Goal: Transaction & Acquisition: Book appointment/travel/reservation

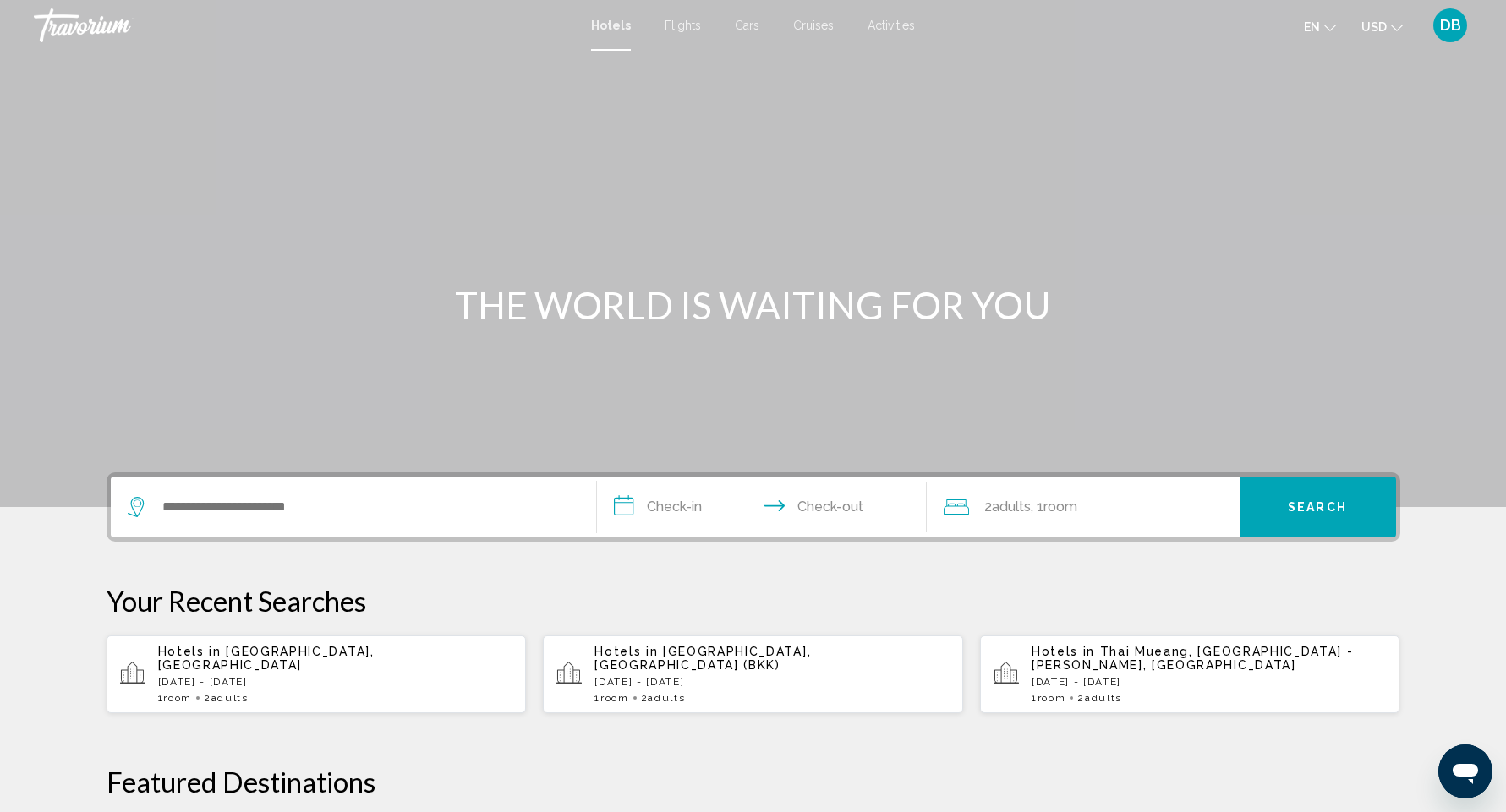
click at [348, 660] on span "[GEOGRAPHIC_DATA], [GEOGRAPHIC_DATA]" at bounding box center [266, 658] width 217 height 27
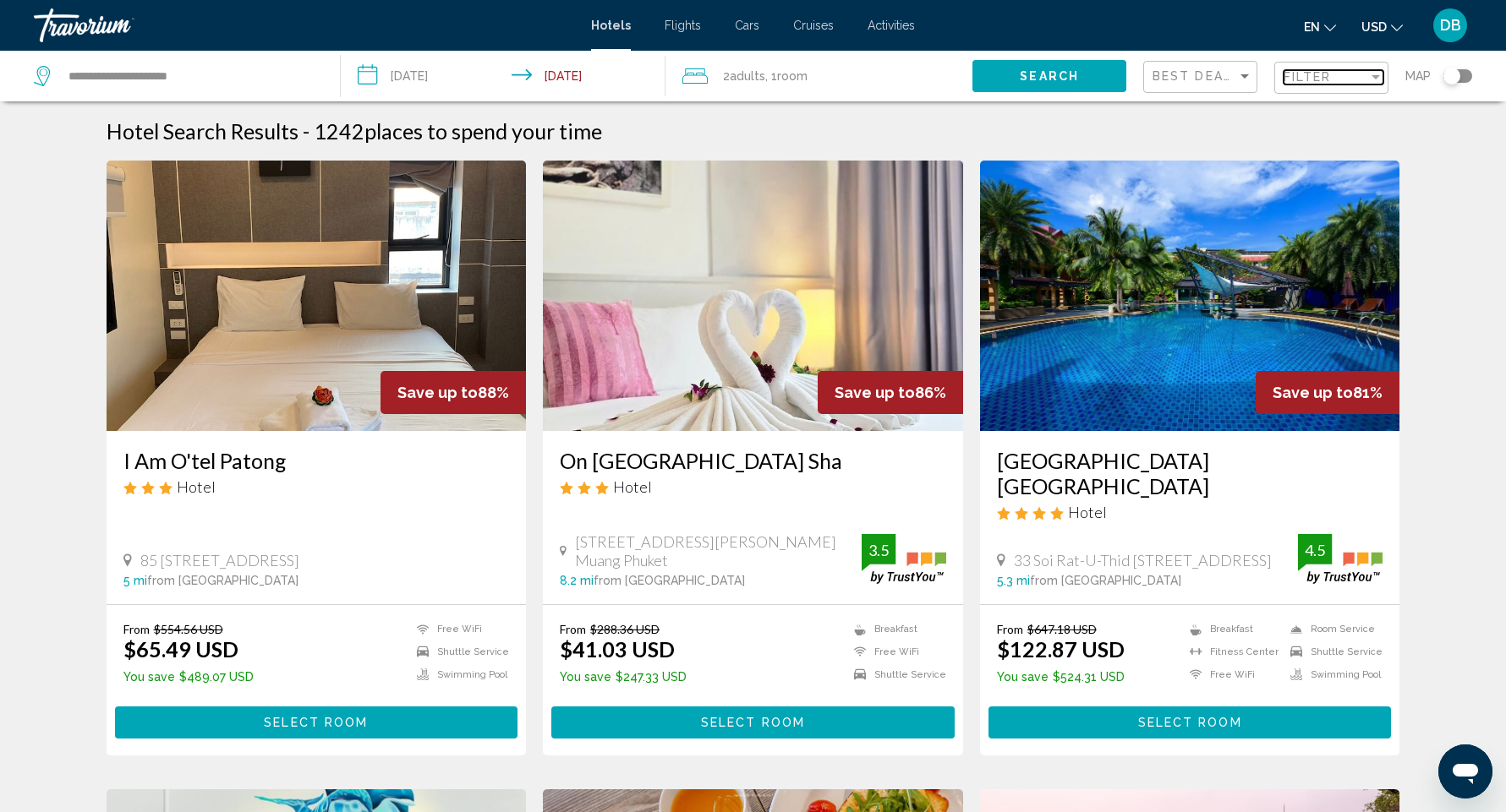
click at [1323, 80] on span "Filter" at bounding box center [1308, 77] width 49 height 13
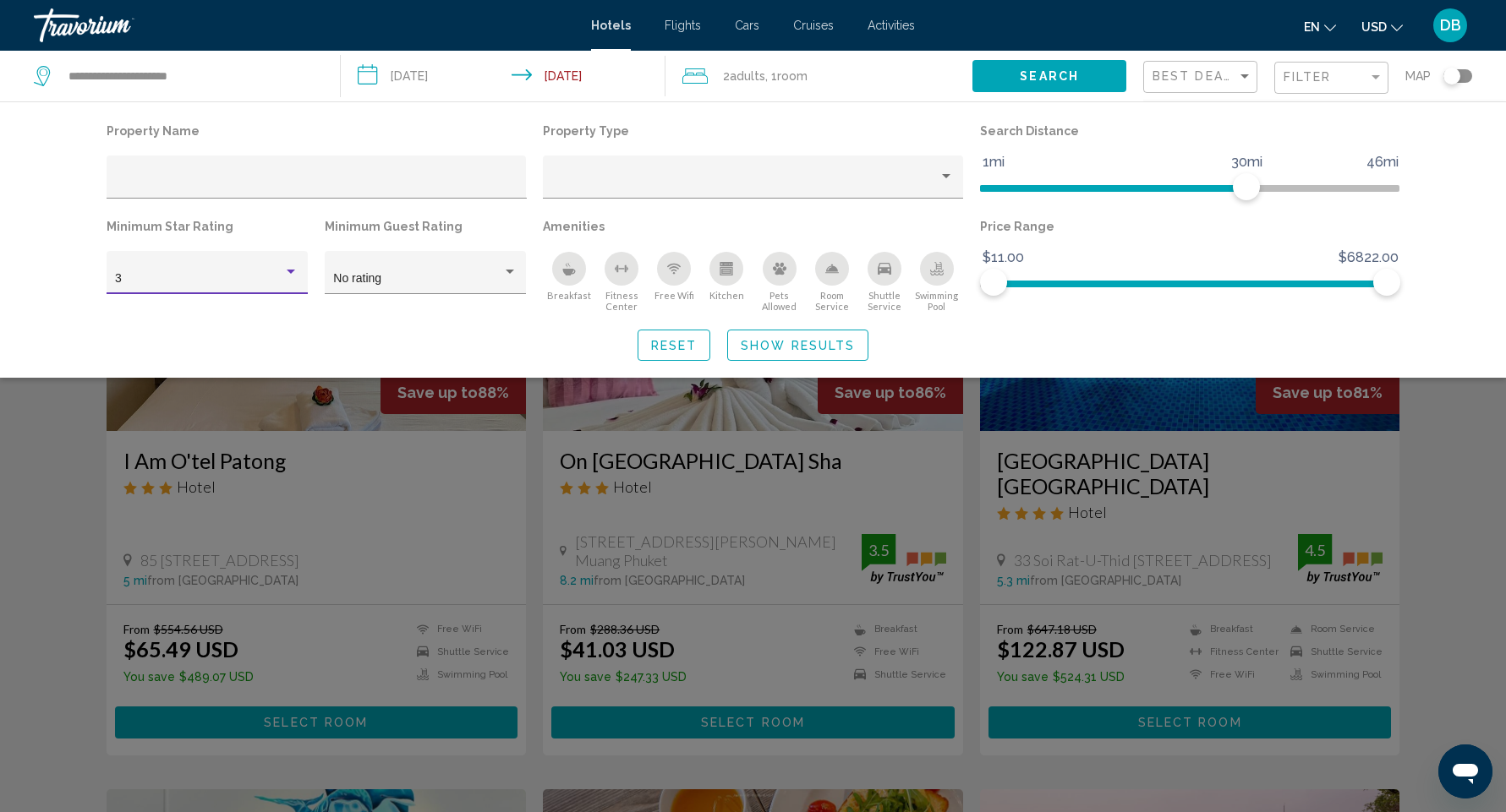
click at [286, 278] on div "Hotel Filters" at bounding box center [291, 272] width 15 height 13
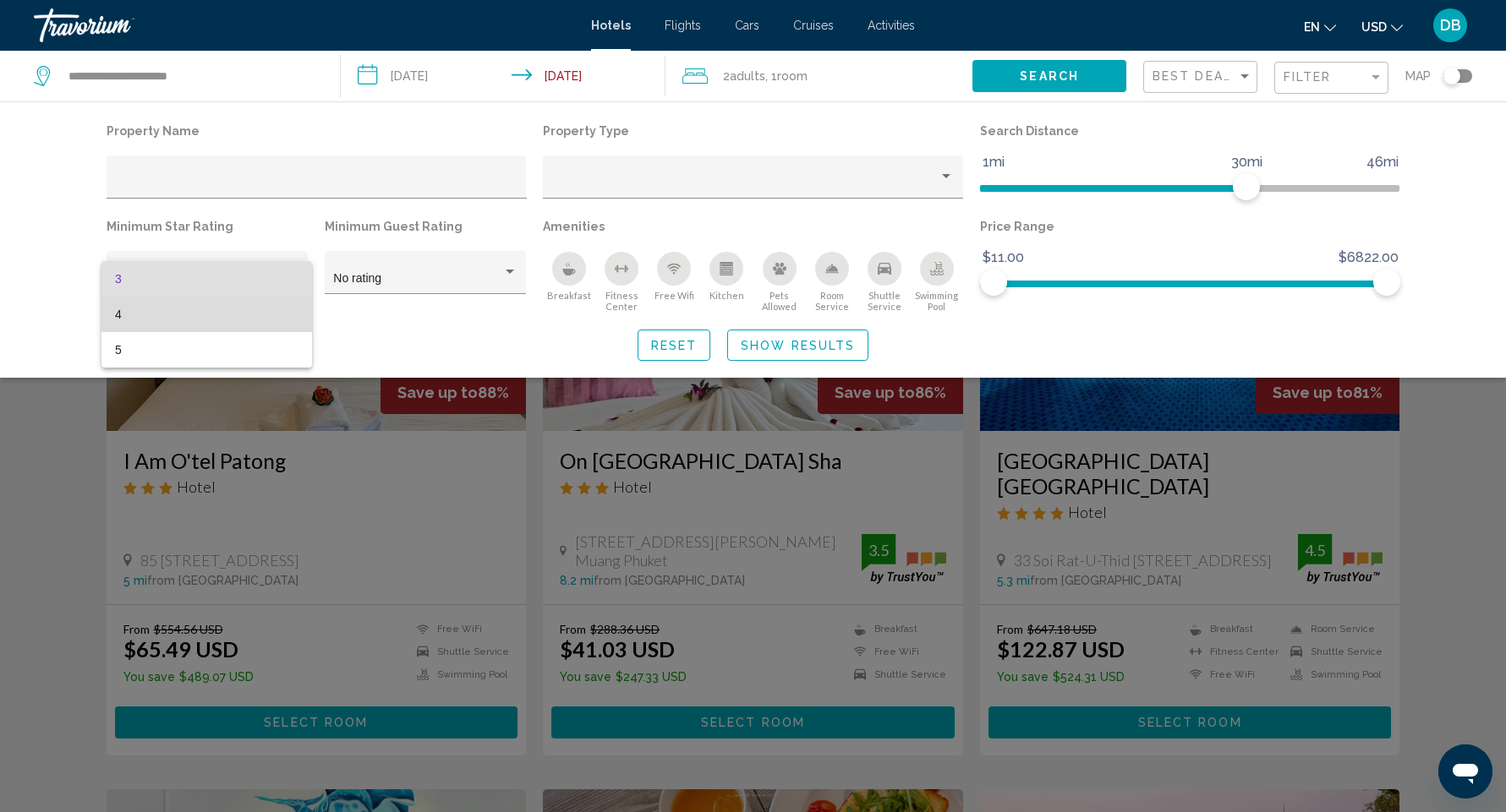
click at [225, 315] on span "4" at bounding box center [206, 314] width 184 height 35
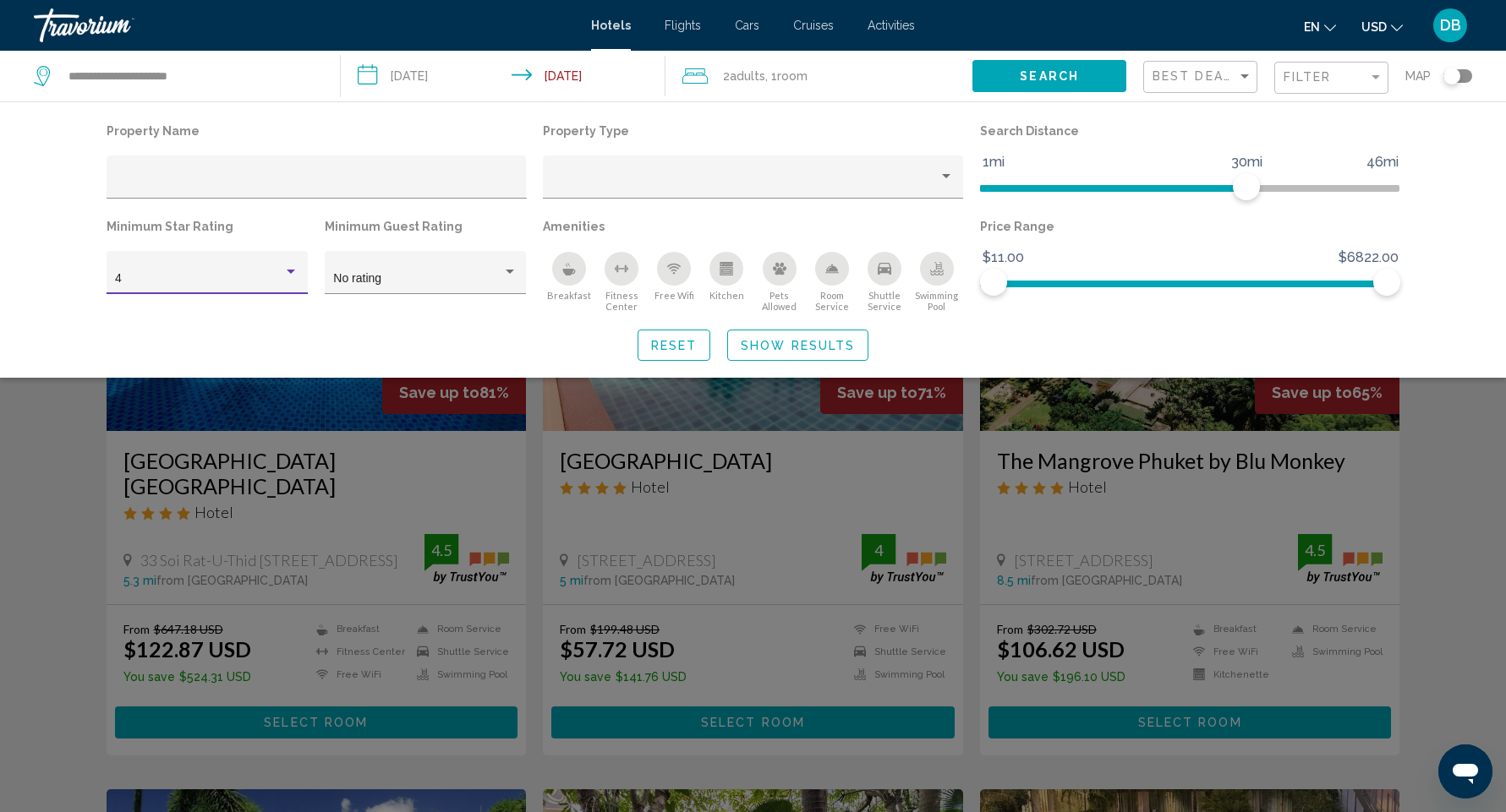
click at [60, 417] on div "Search widget" at bounding box center [753, 533] width 1506 height 559
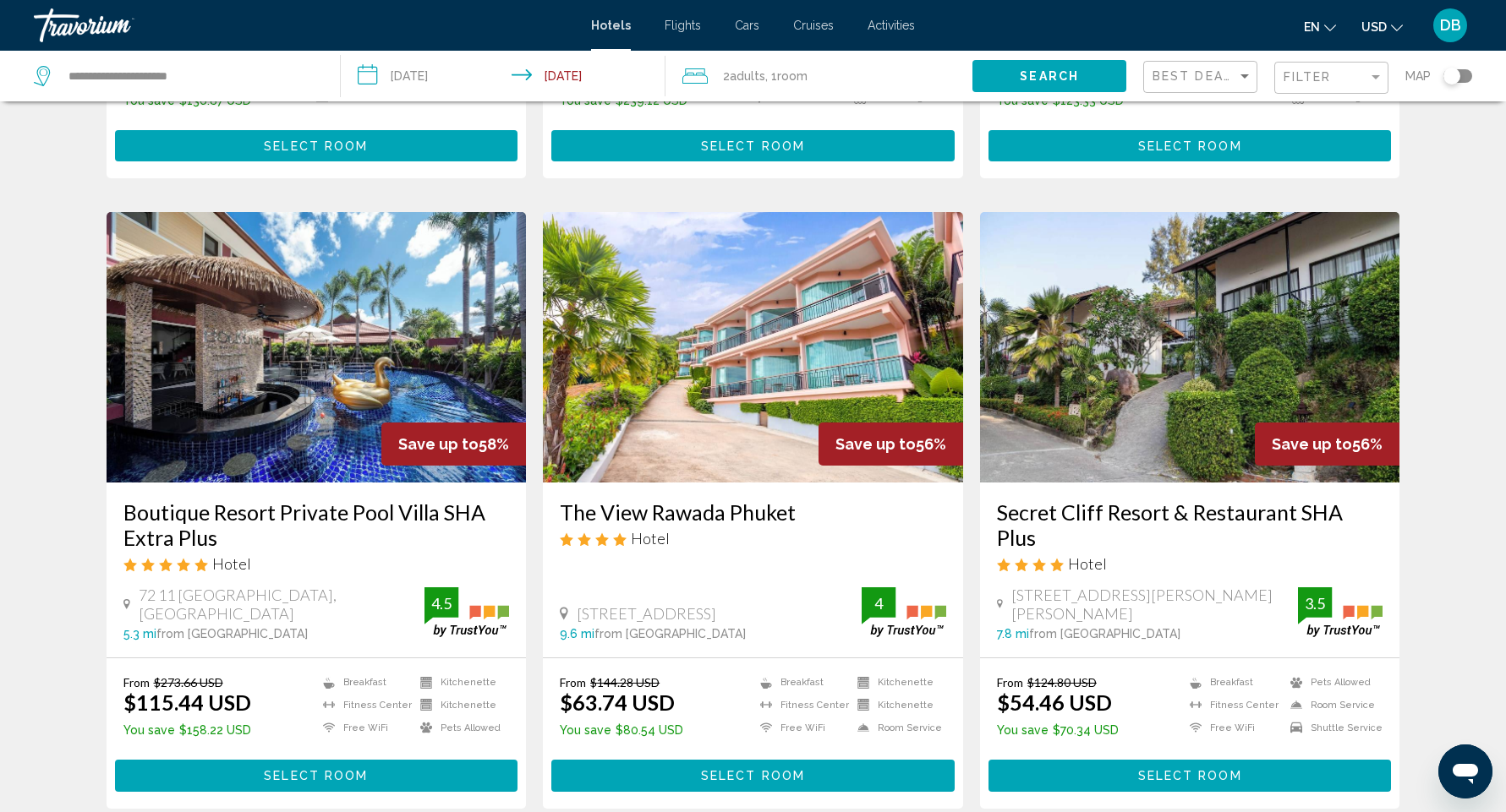
scroll to position [1808, 0]
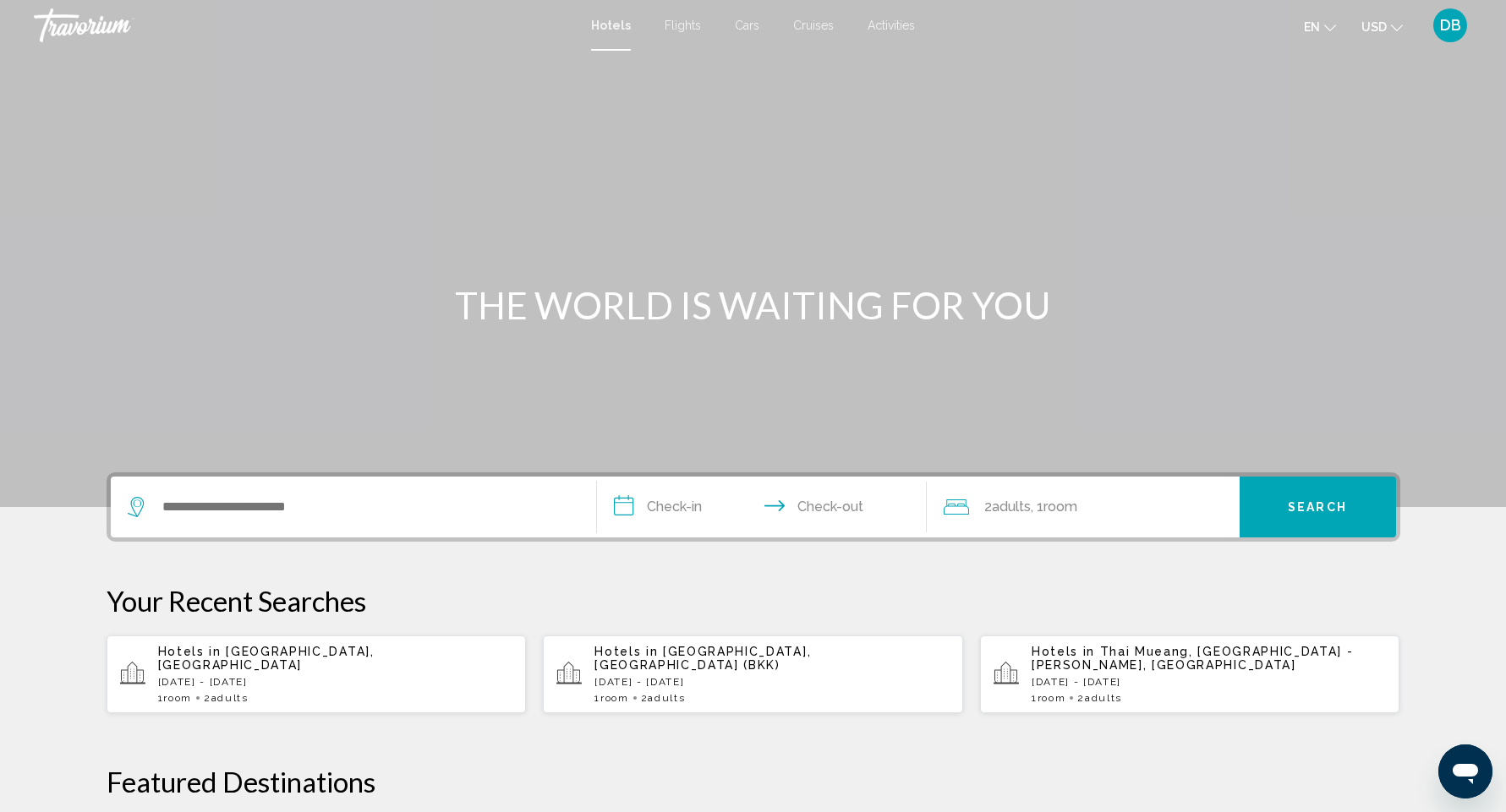
click at [249, 676] on p "[DATE] - [DATE]" at bounding box center [335, 682] width 355 height 11
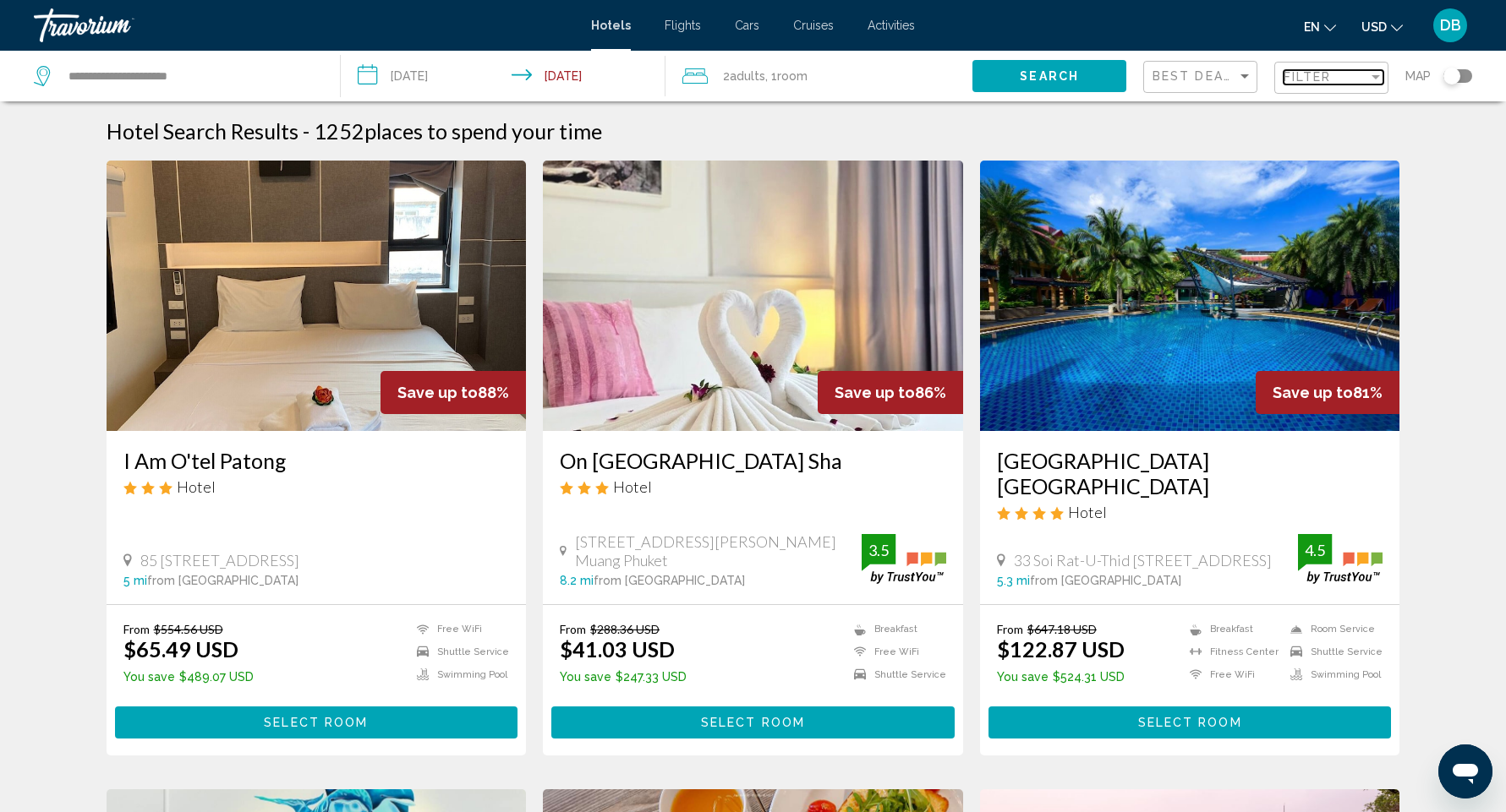
click at [1343, 75] on div "Filter" at bounding box center [1326, 77] width 85 height 13
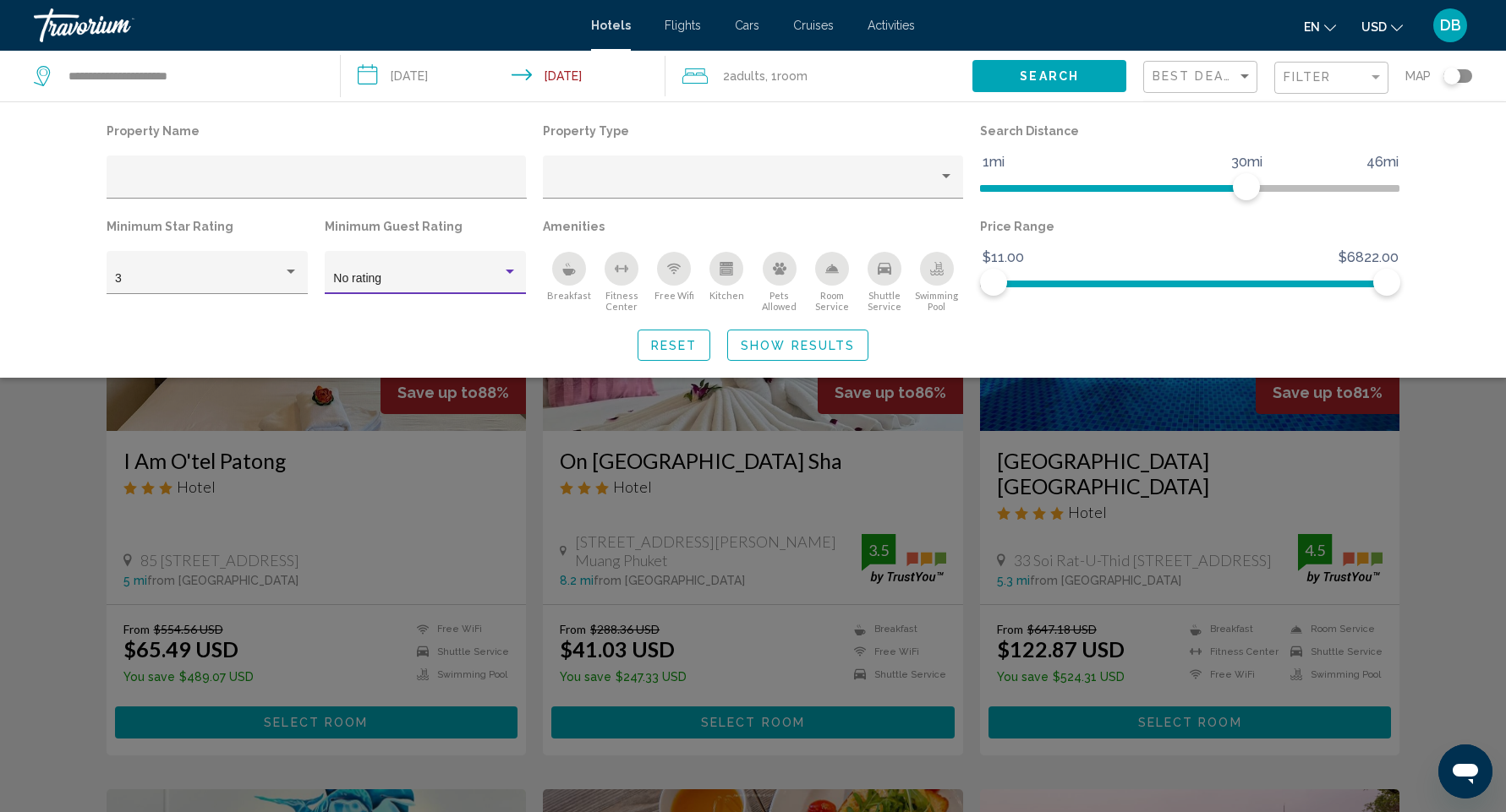
click at [508, 271] on div "Hotel Filters" at bounding box center [510, 272] width 9 height 4
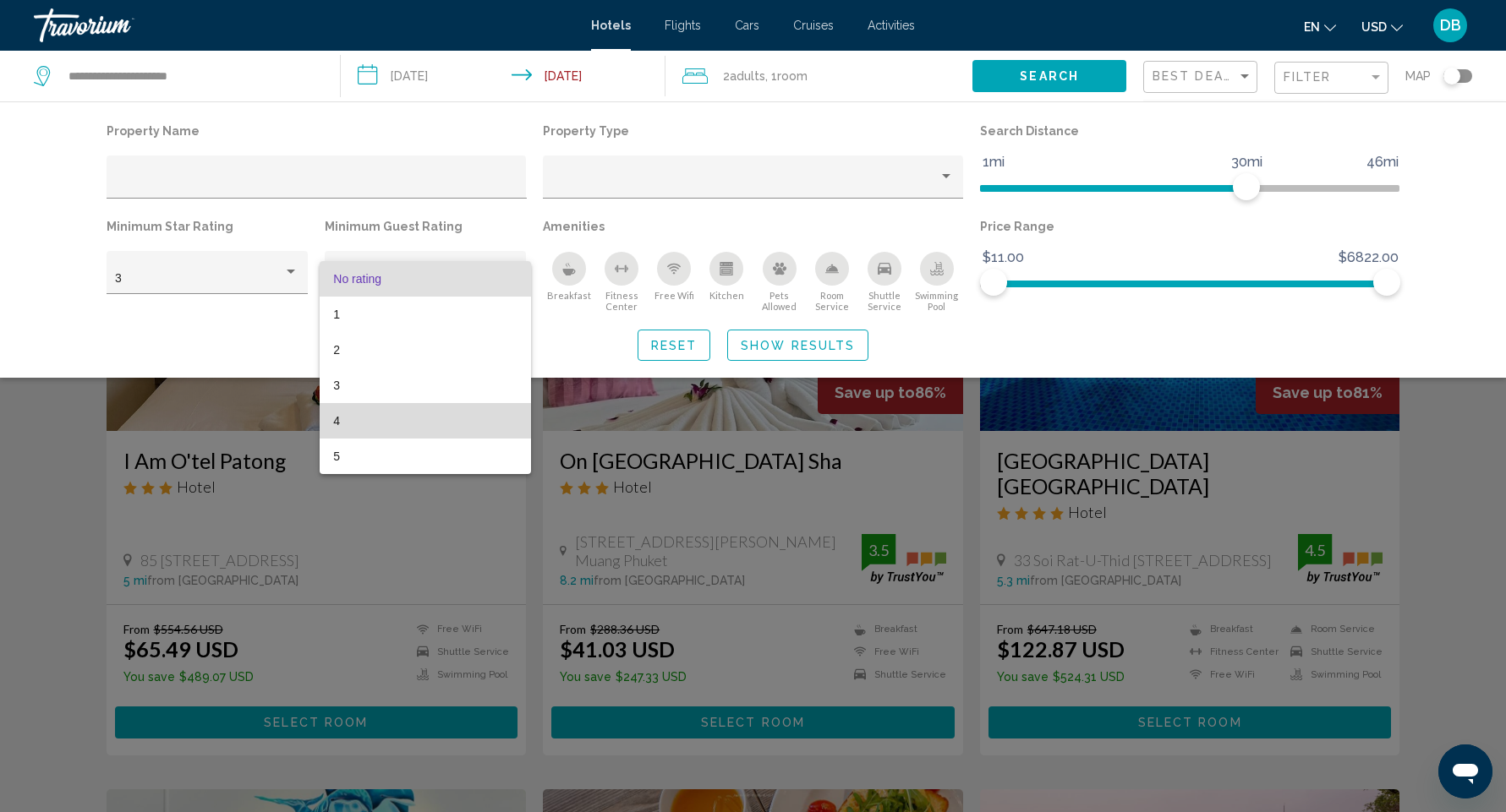
click at [342, 422] on span "4" at bounding box center [424, 420] width 184 height 35
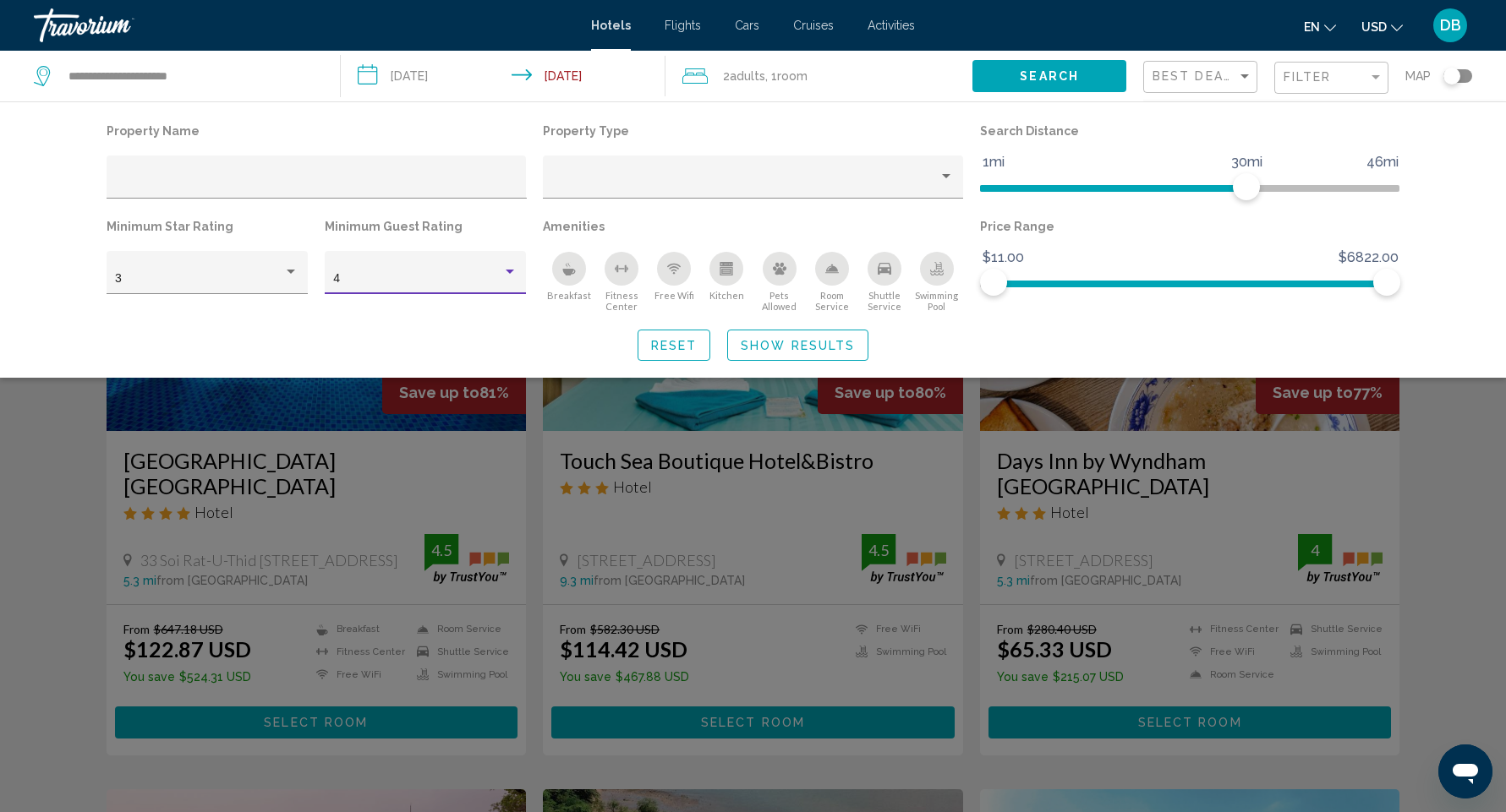
click at [507, 271] on div "Hotel Filters" at bounding box center [510, 272] width 9 height 4
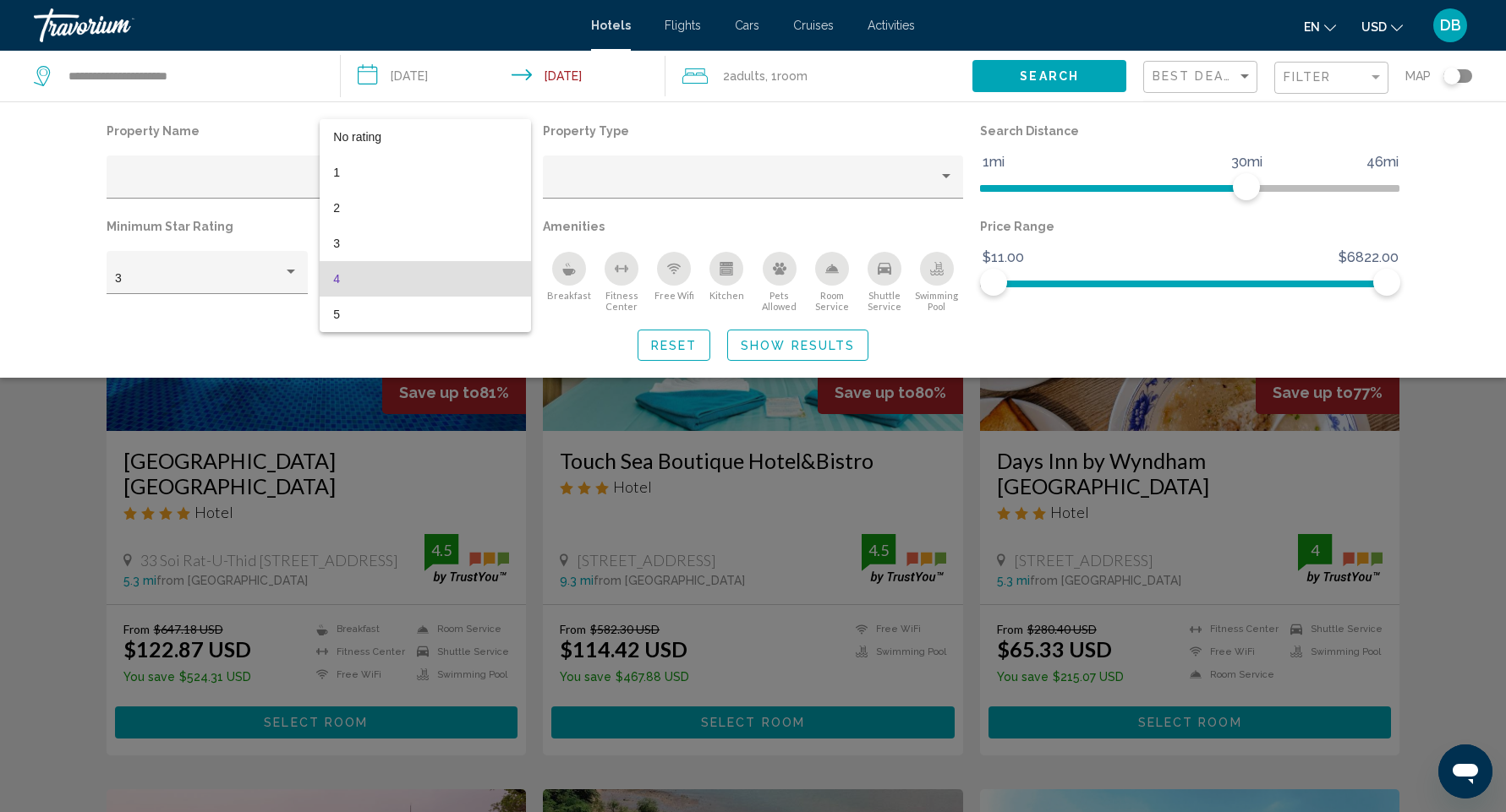
click at [289, 271] on div at bounding box center [753, 406] width 1506 height 812
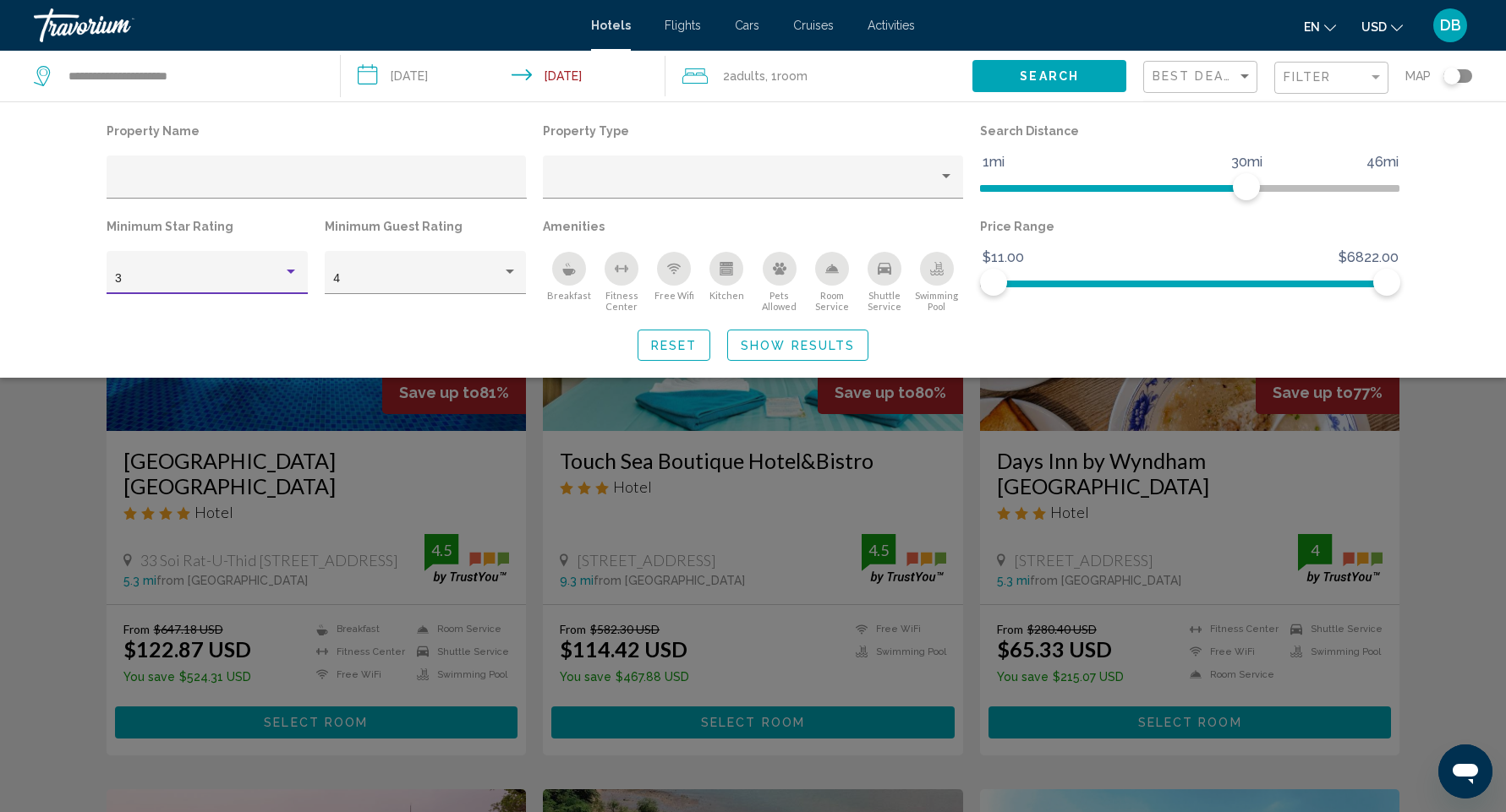
click at [138, 280] on div "3" at bounding box center [199, 279] width 168 height 13
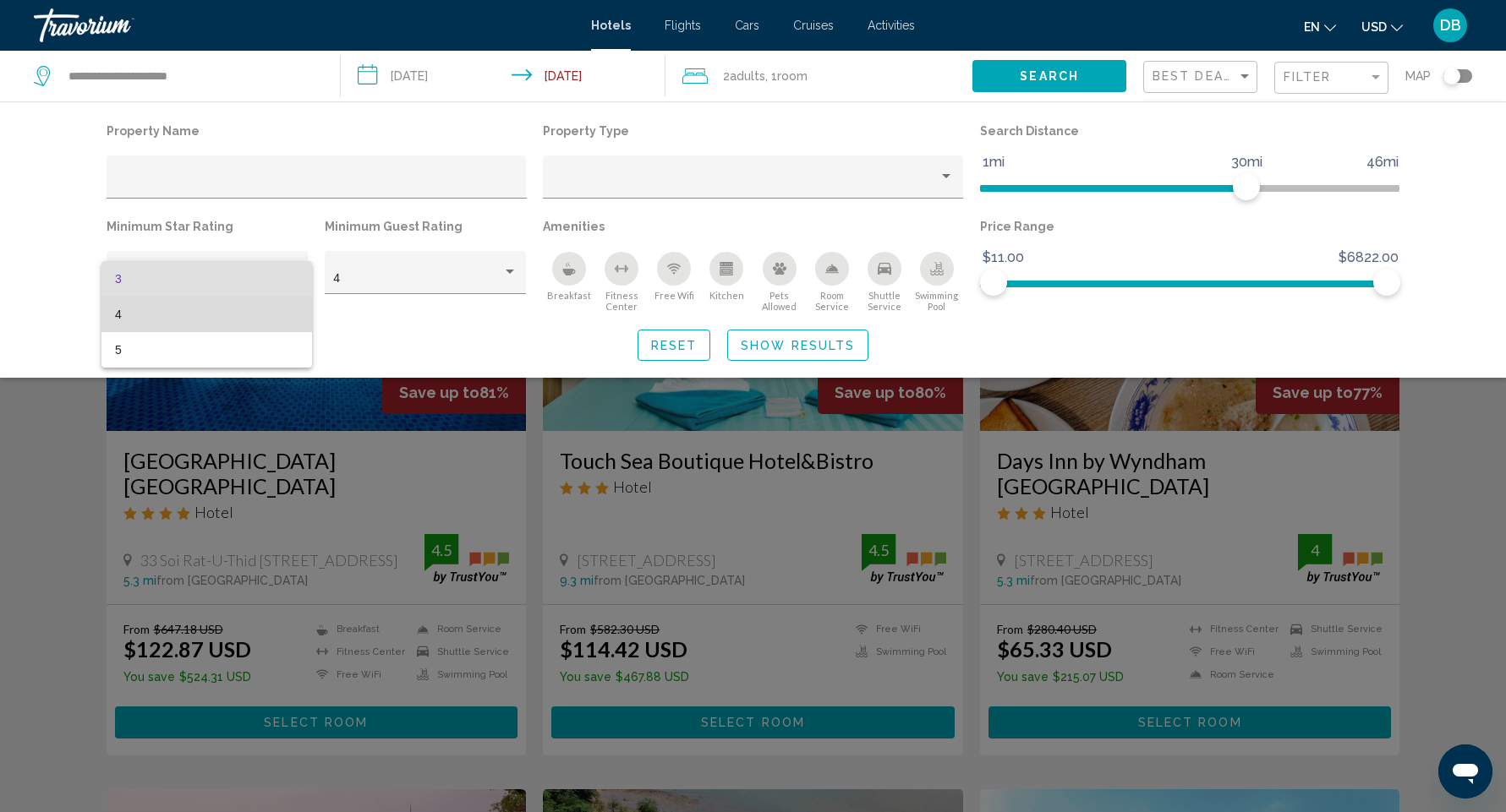
click at [133, 319] on span "4" at bounding box center [206, 314] width 184 height 35
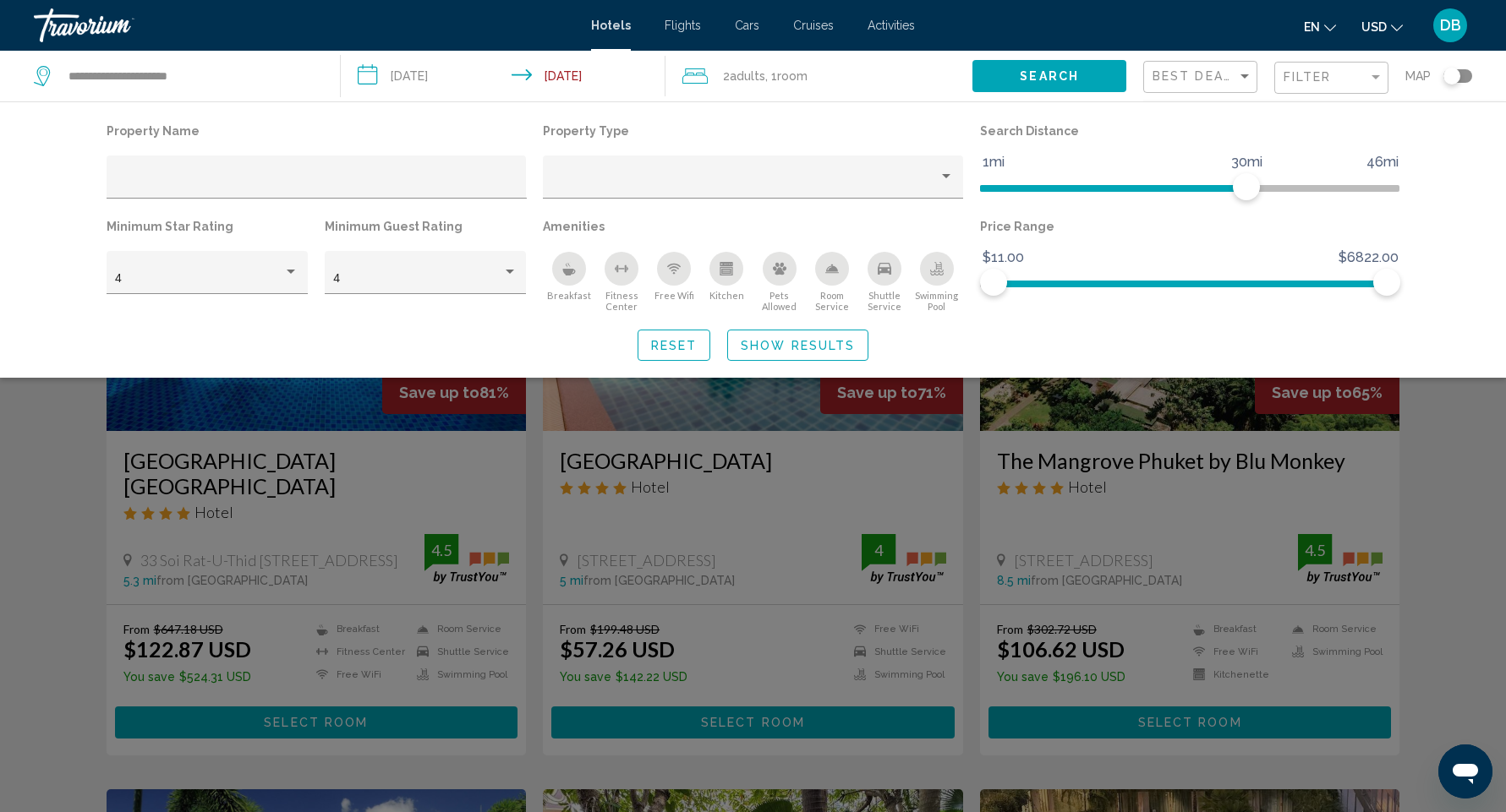
click at [568, 276] on icon "Breakfast" at bounding box center [569, 272] width 12 height 7
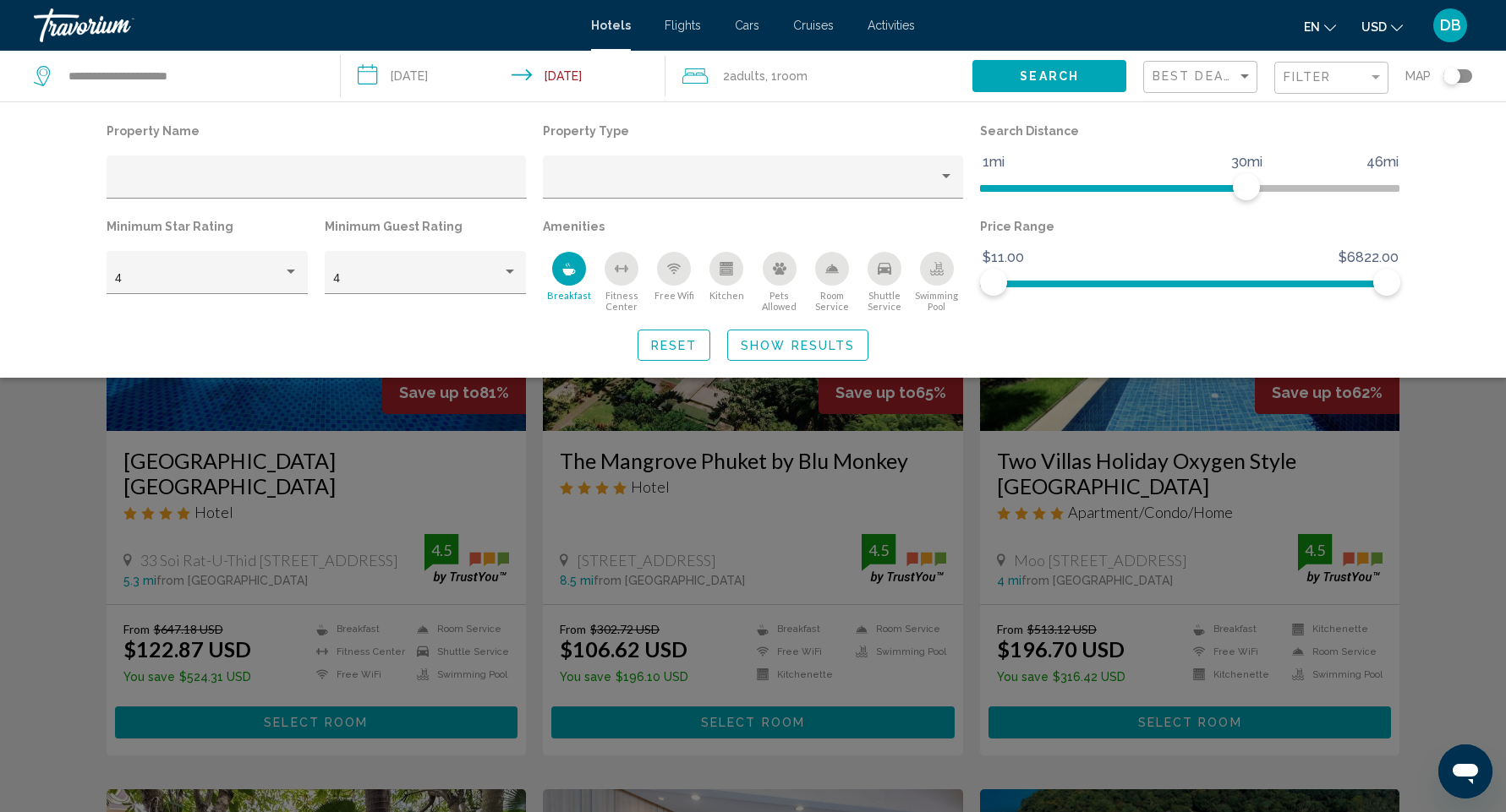
click at [885, 303] on span "Shuttle Service" at bounding box center [884, 300] width 52 height 22
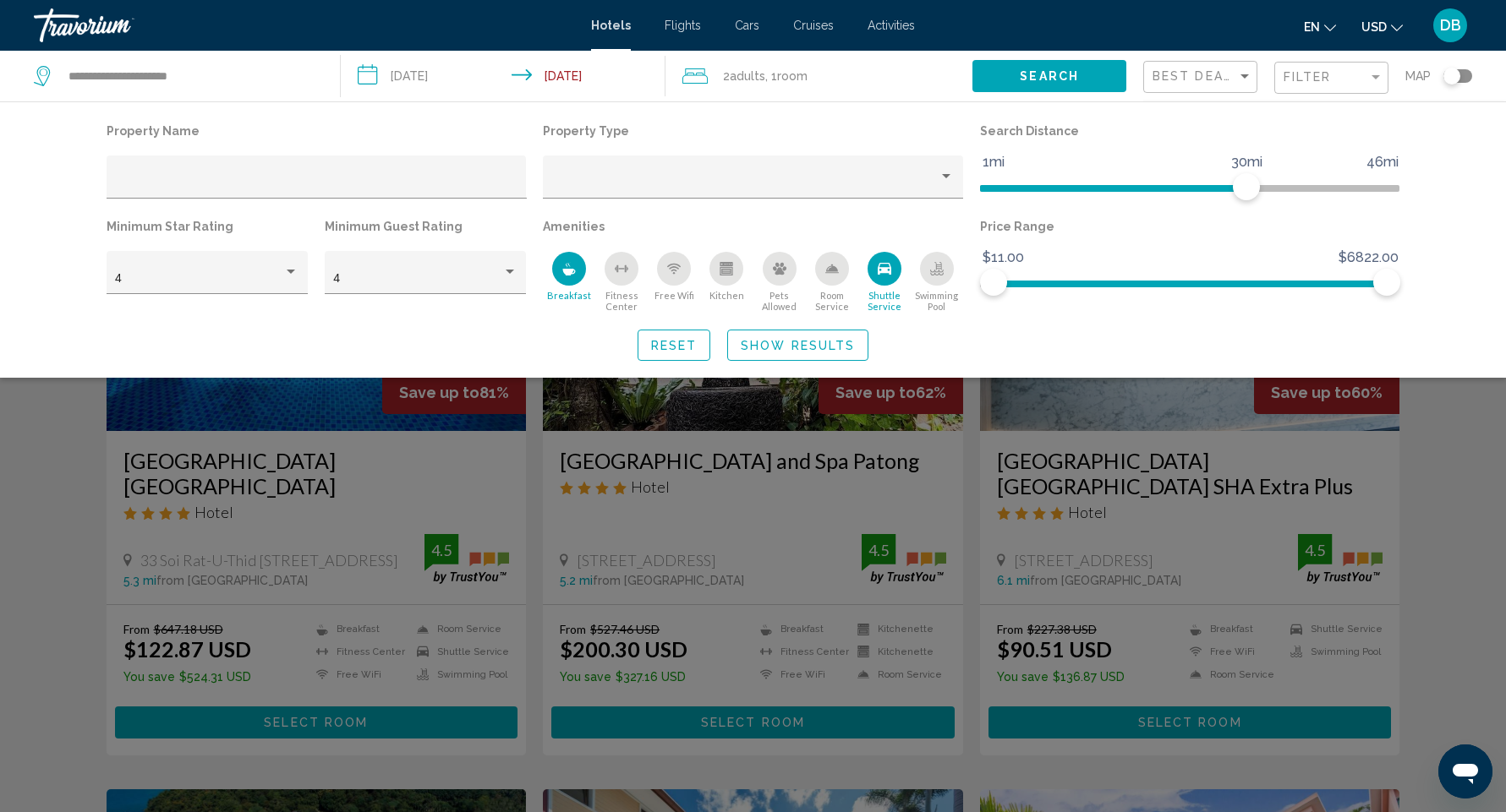
click at [675, 276] on icon "Free Wifi" at bounding box center [674, 269] width 13 height 13
click at [758, 347] on span "Show Results" at bounding box center [798, 346] width 114 height 13
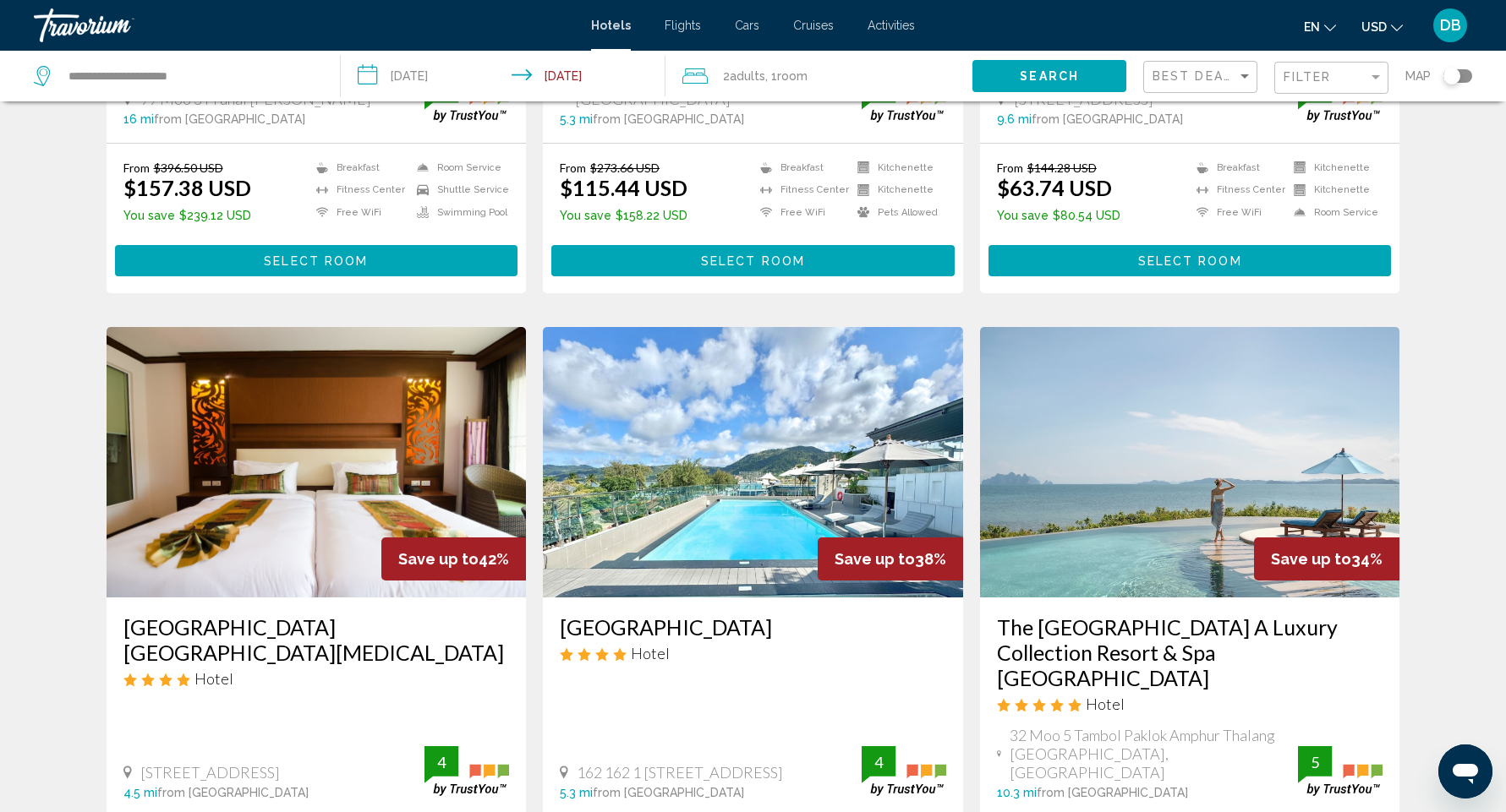
scroll to position [1138, 0]
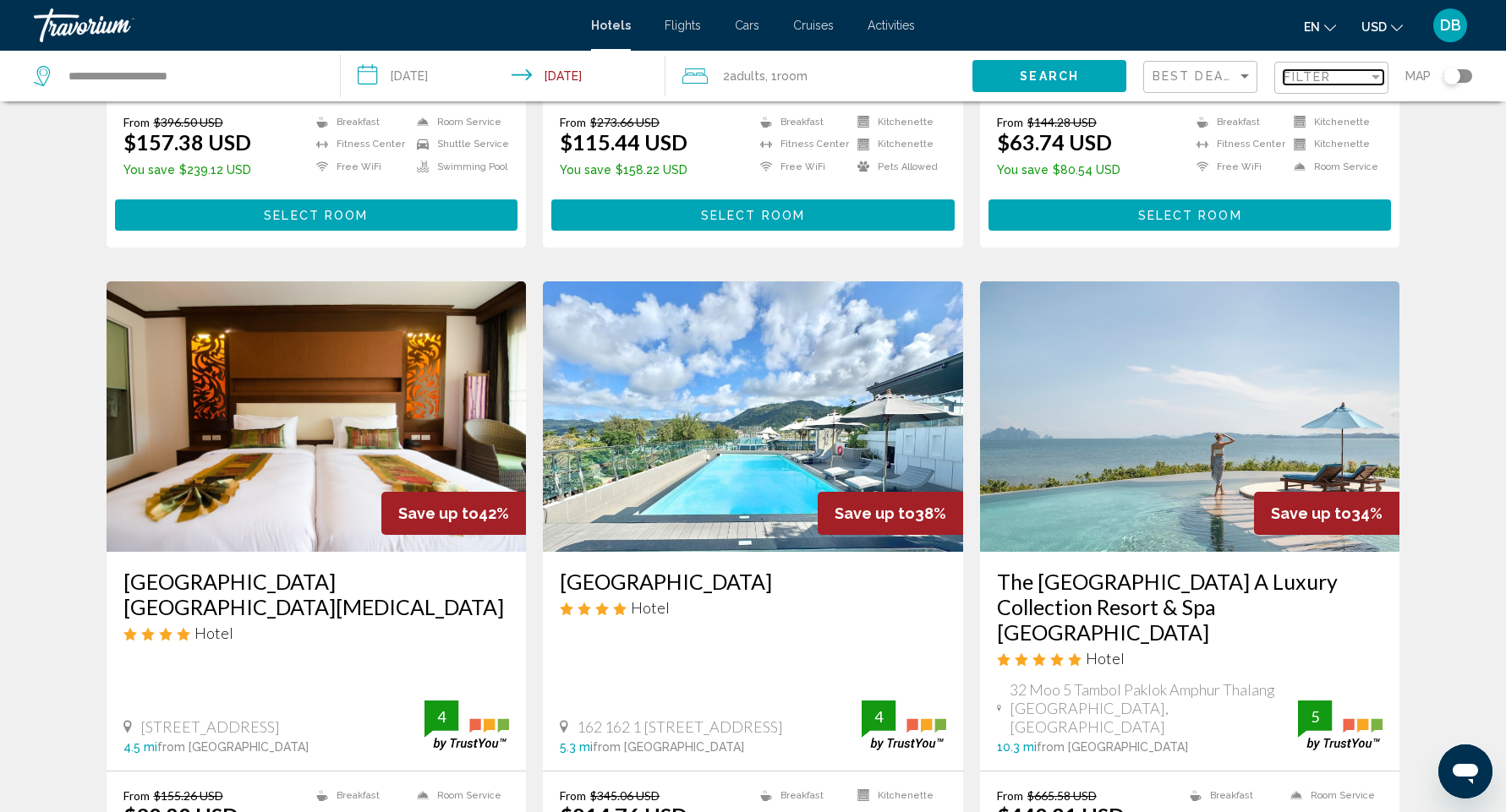
click at [1312, 80] on span "Filter" at bounding box center [1308, 77] width 49 height 13
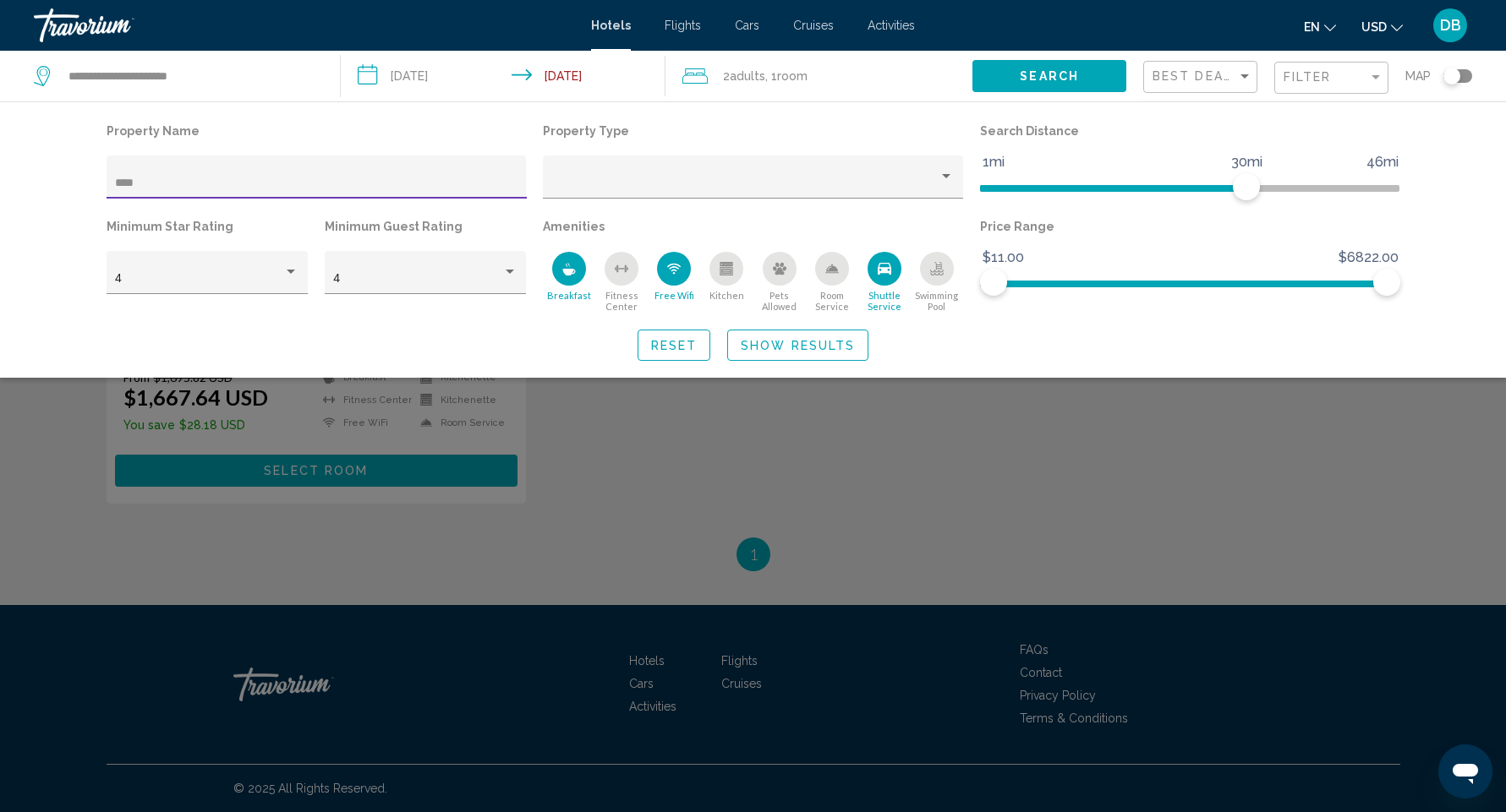
scroll to position [227, 0]
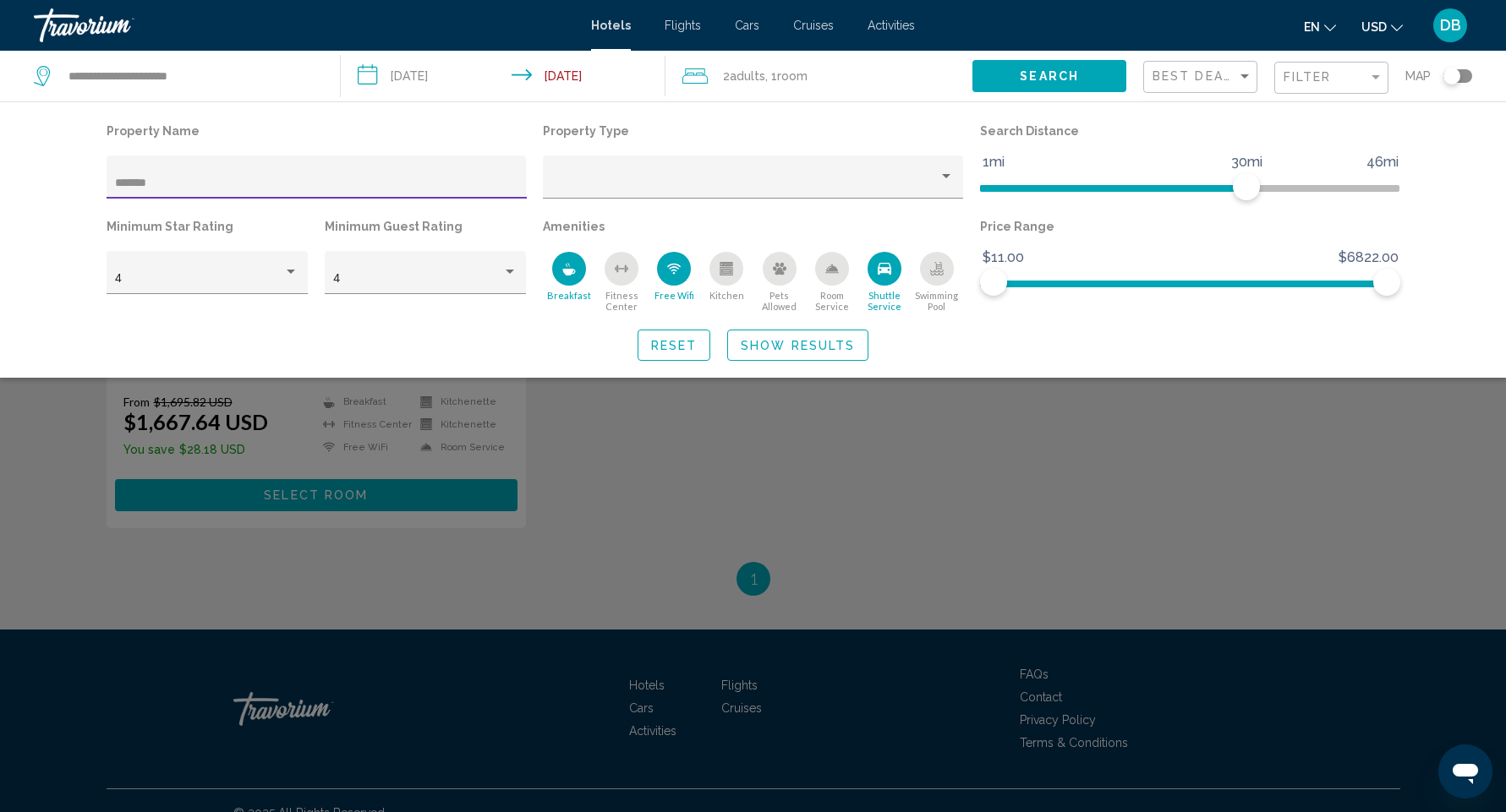
type input "*******"
click at [551, 446] on div "Search widget" at bounding box center [753, 533] width 1506 height 559
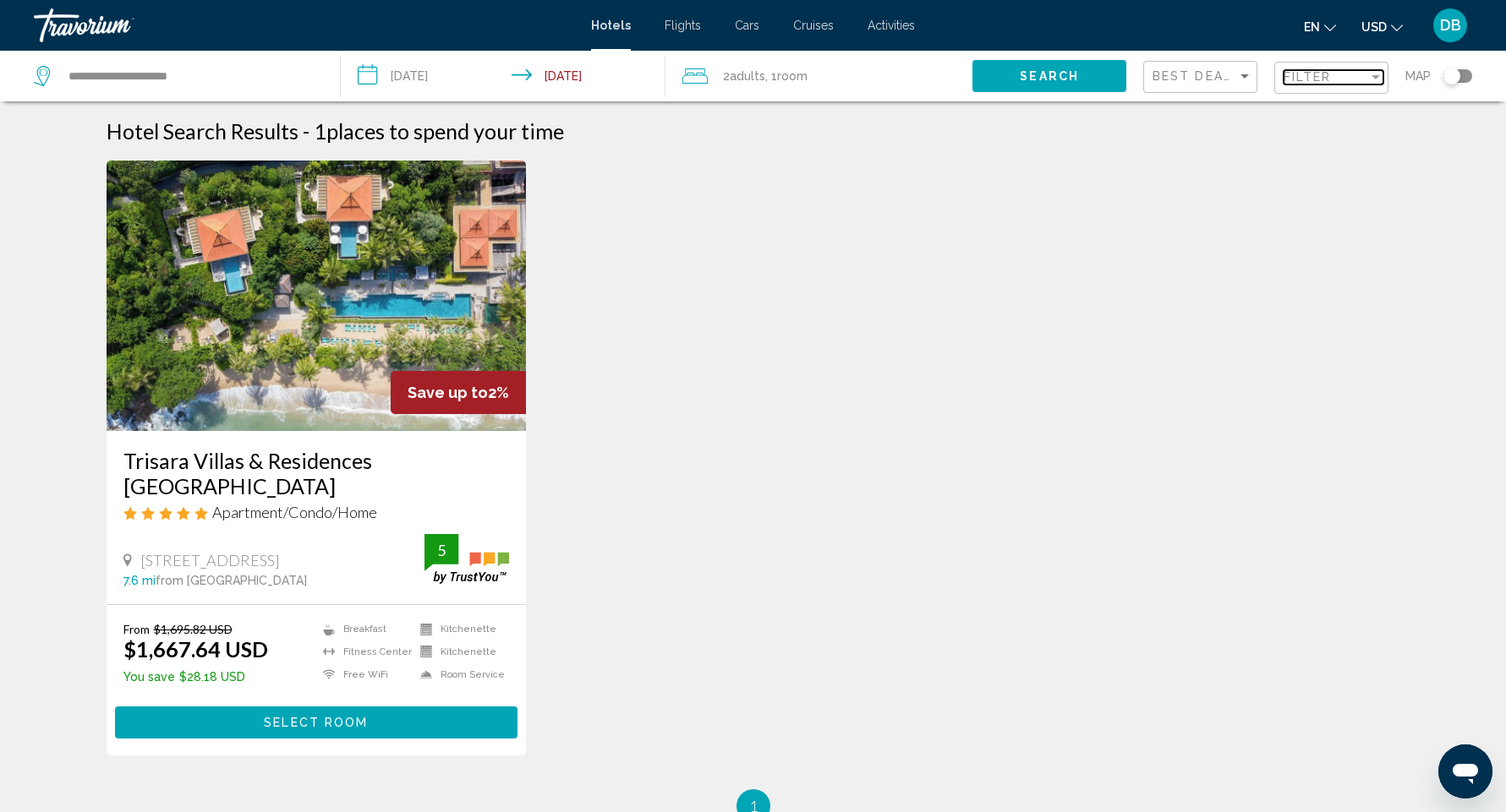
click at [1317, 80] on span "Filter" at bounding box center [1308, 77] width 49 height 13
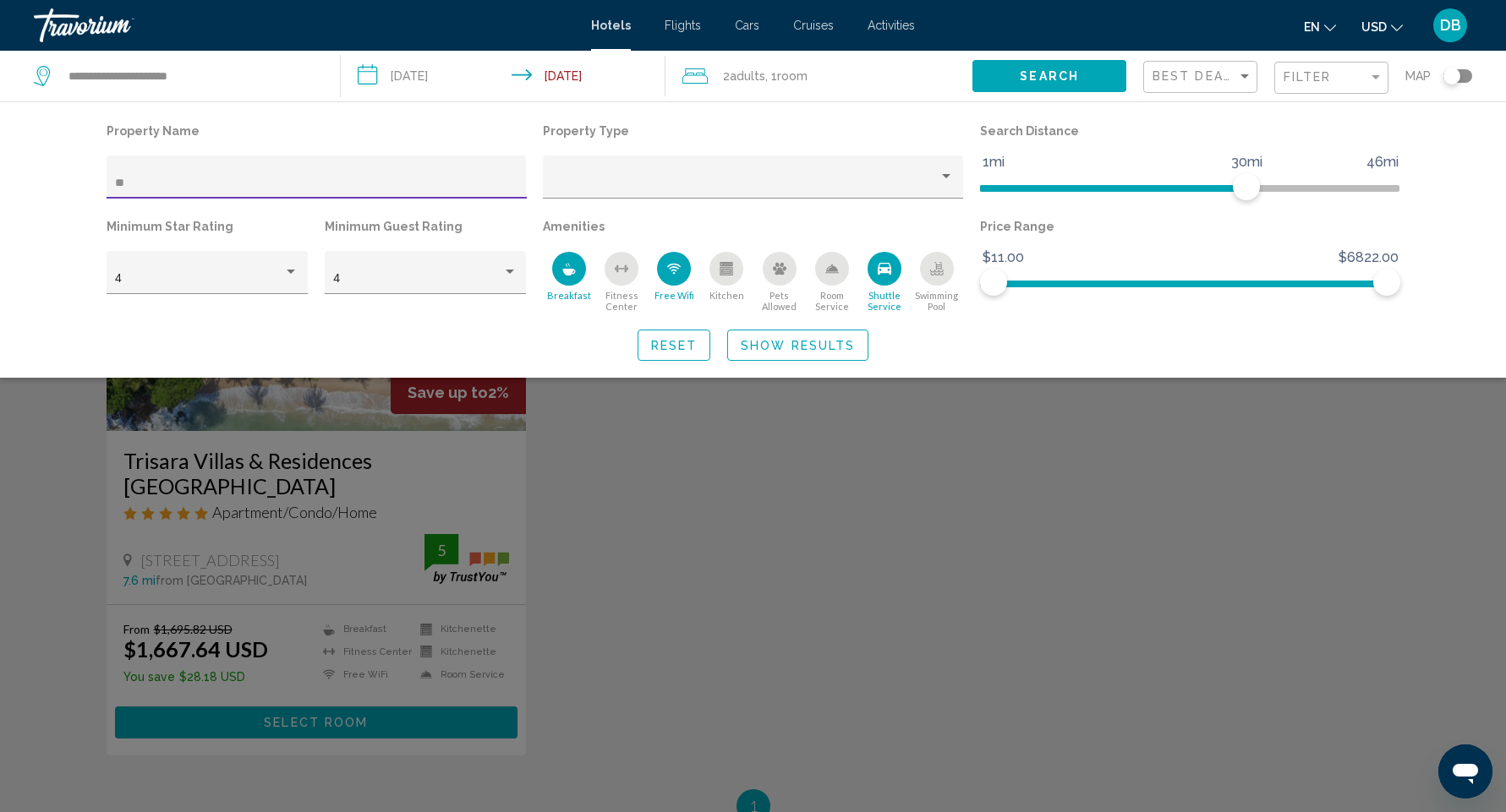
type input "*"
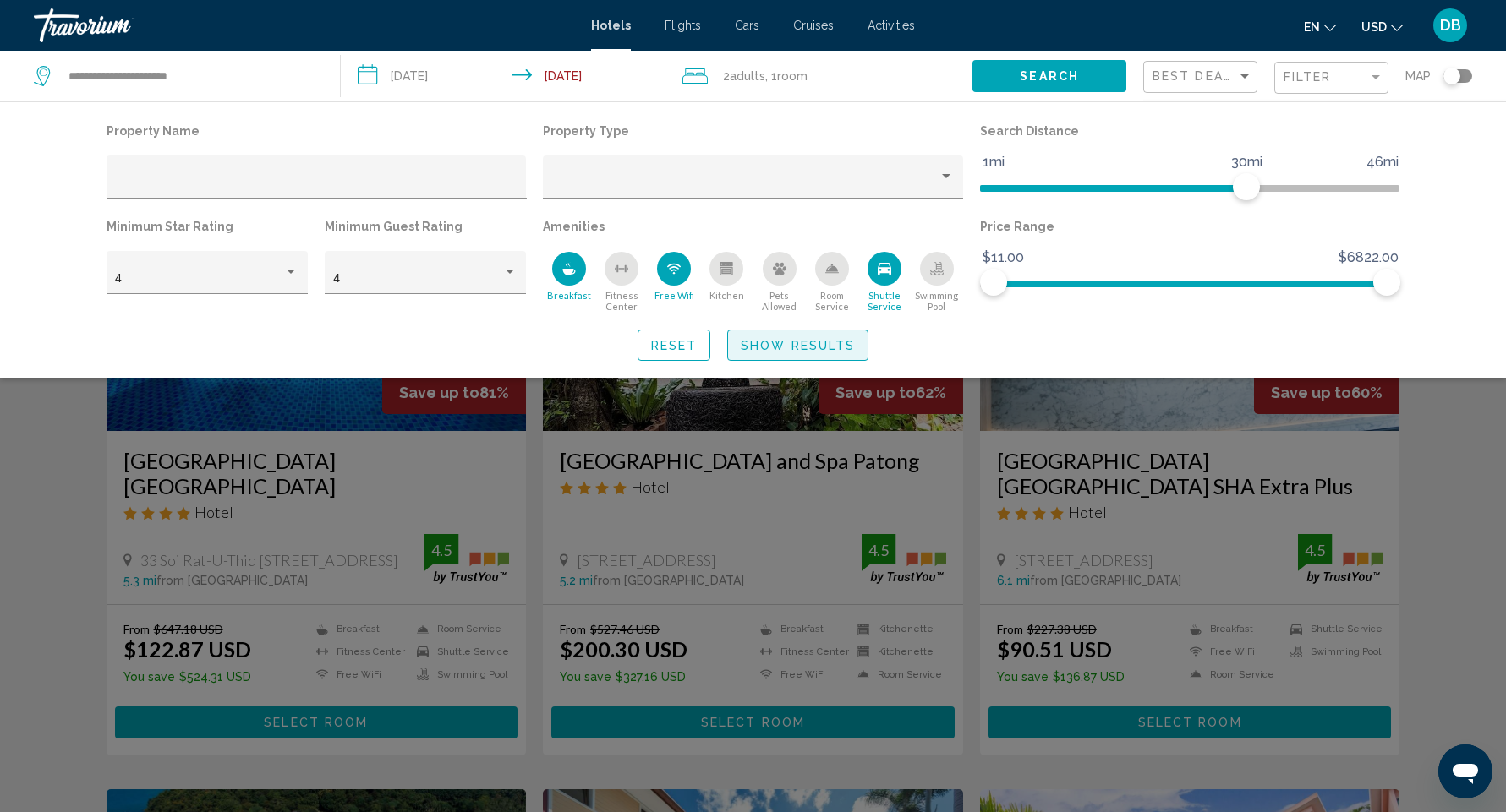
click at [775, 345] on span "Show Results" at bounding box center [798, 346] width 114 height 13
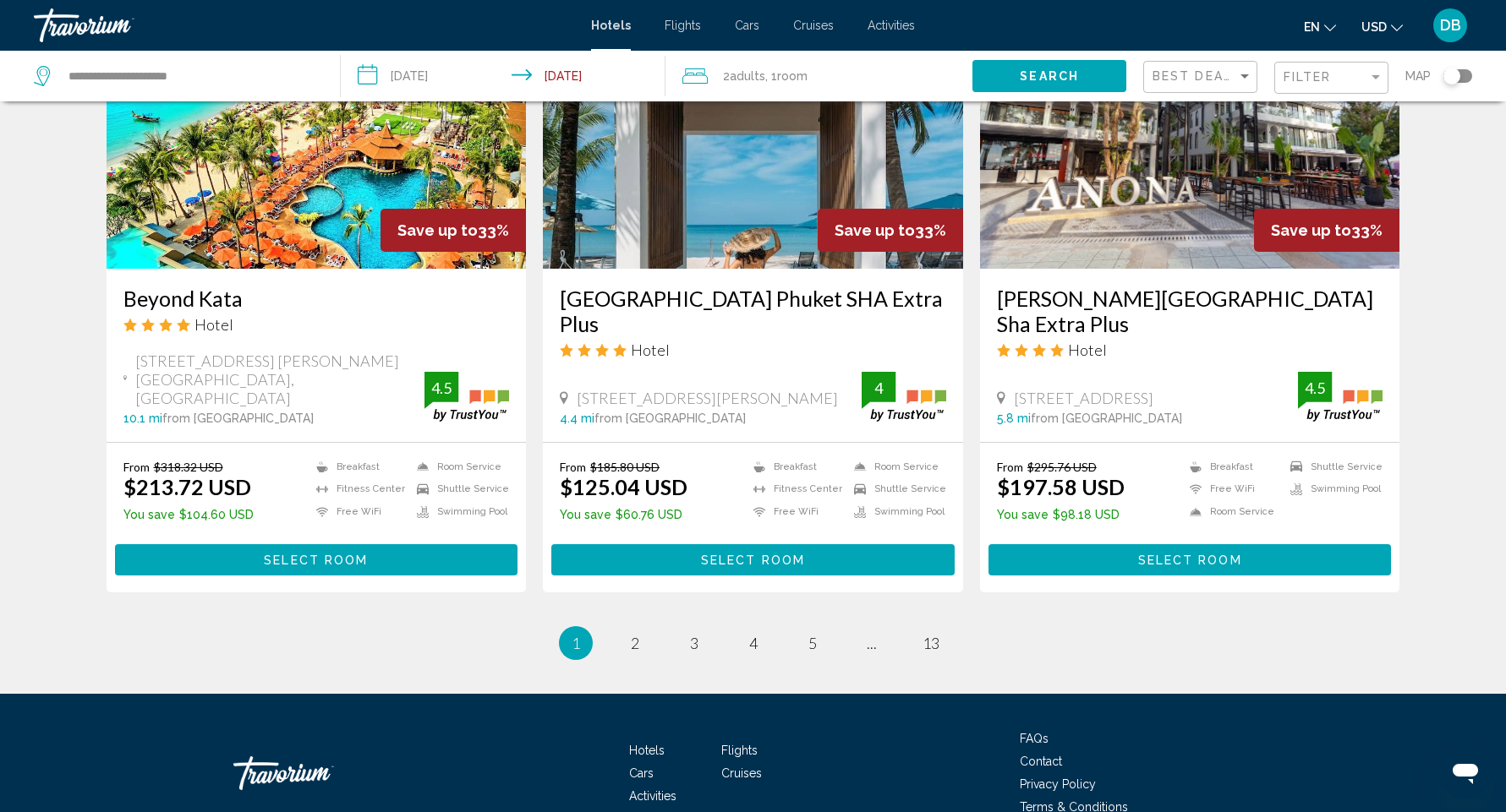
scroll to position [2144, 0]
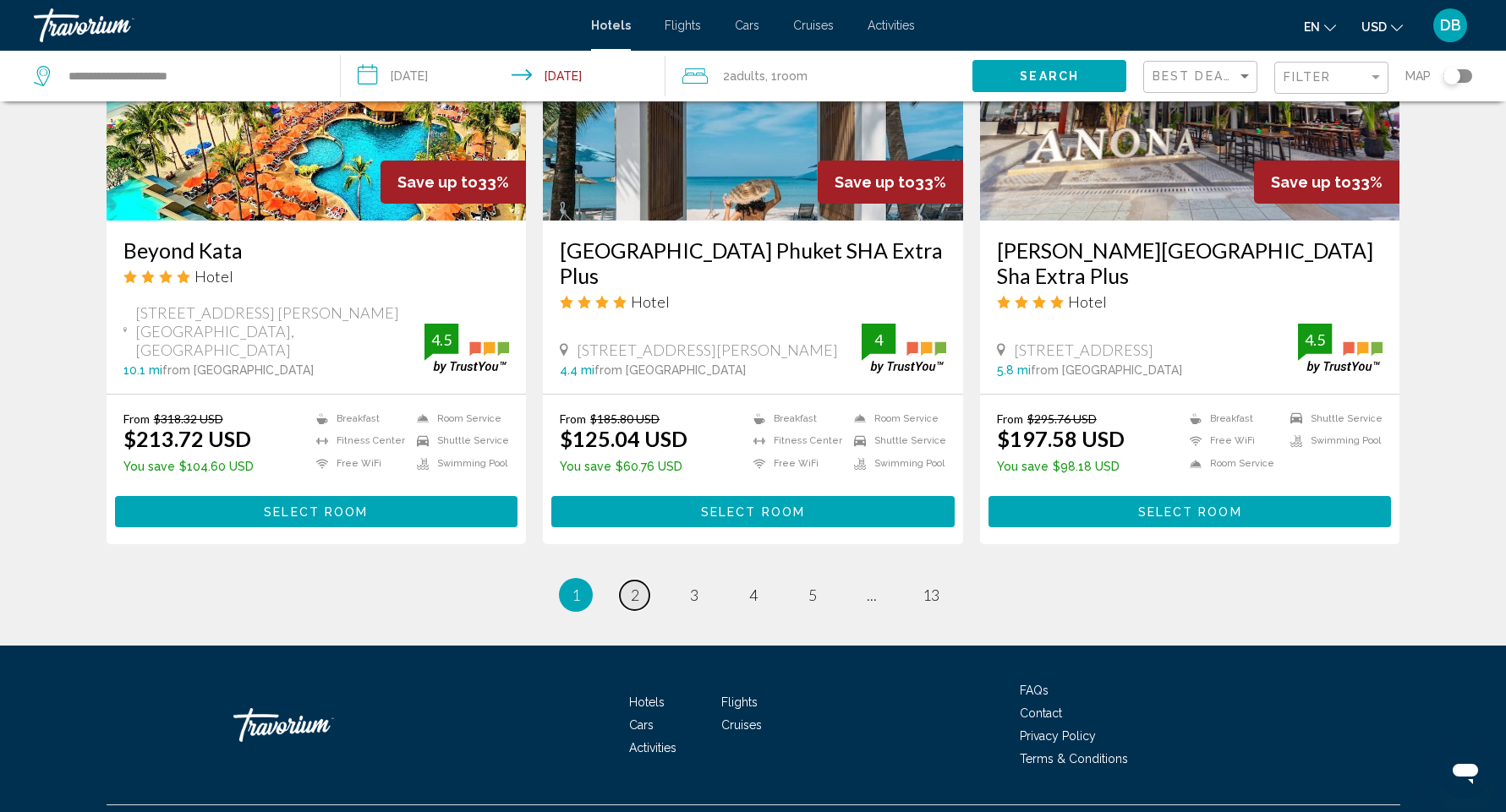
click at [636, 586] on span "2" at bounding box center [635, 595] width 9 height 19
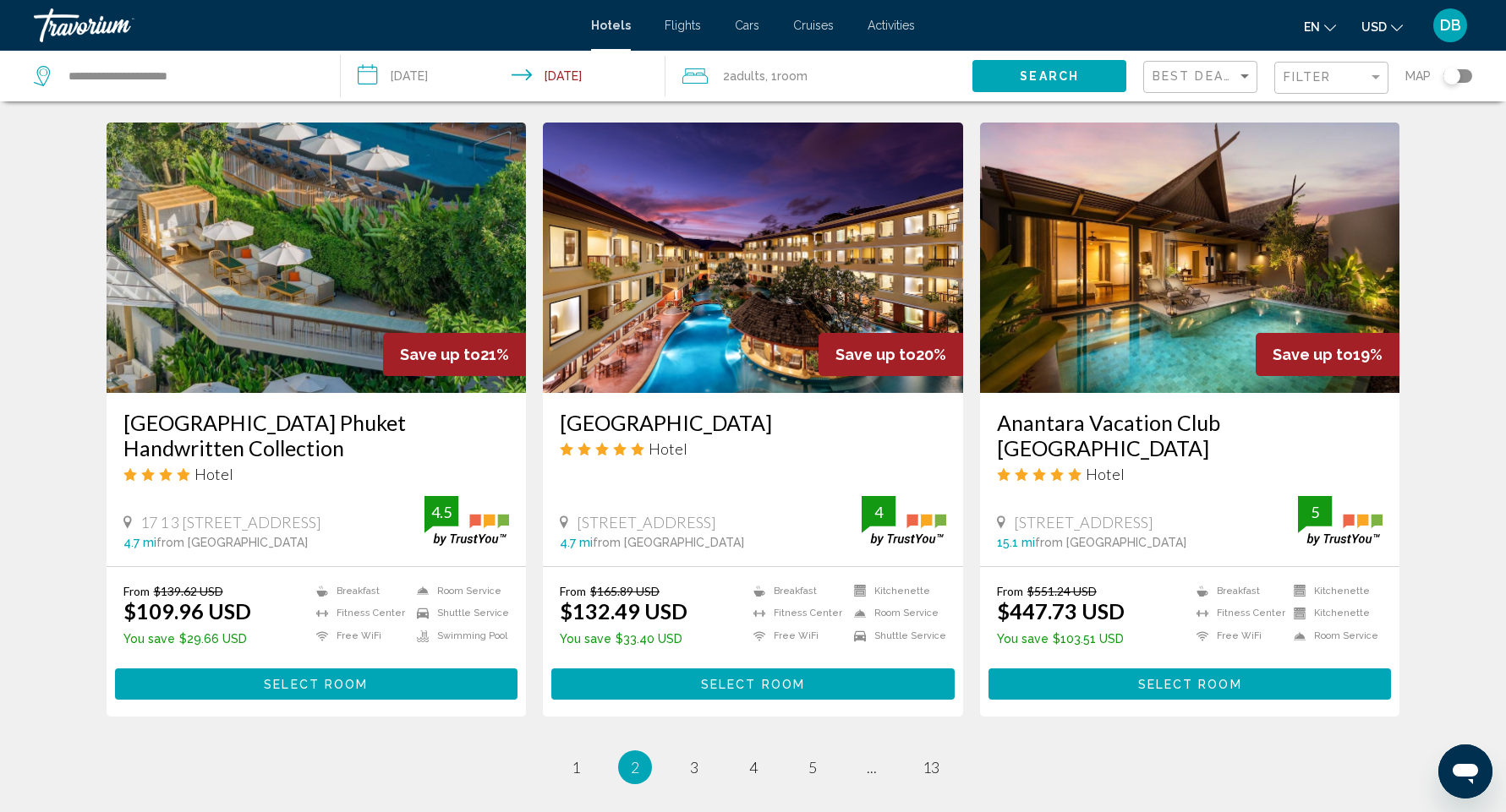
scroll to position [1926, 0]
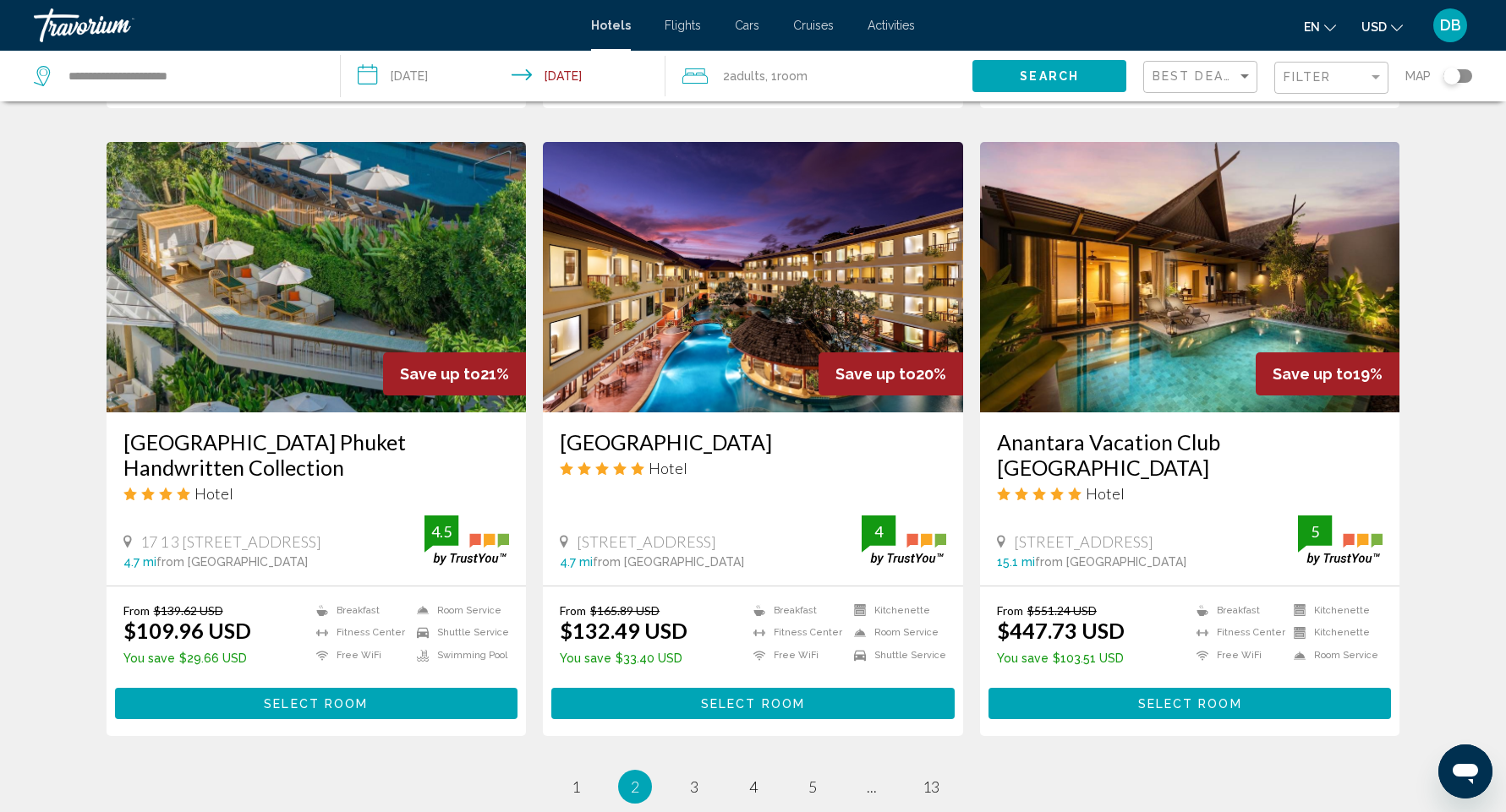
drag, startPoint x: 536, startPoint y: 422, endPoint x: 846, endPoint y: 430, distance: 310.1
click at [846, 430] on app-hotels-search-item "Save up to 20% [GEOGRAPHIC_DATA] Hotel [STREET_ADDRESS] 4.7 mi from [GEOGRAPHIC…" at bounding box center [753, 439] width 438 height 595
copy h3 "[GEOGRAPHIC_DATA]"
